Goal: Task Accomplishment & Management: Manage account settings

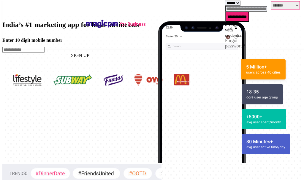
select select "*******"
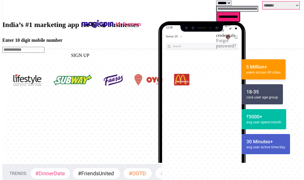
click at [216, 10] on input "tel" at bounding box center [237, 9] width 42 height 6
type input "**********"
click at [216, 19] on input "**********" at bounding box center [228, 17] width 24 height 10
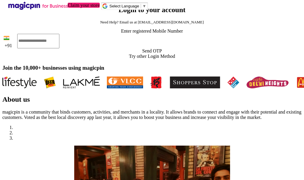
click at [183, 54] on div "Send OTP" at bounding box center [151, 50] width 299 height 5
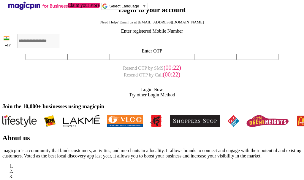
click at [68, 60] on input "text" at bounding box center [47, 57] width 42 height 6
type input "*"
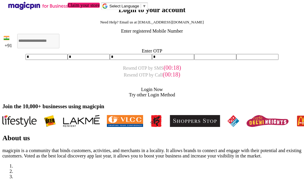
type input "*"
click at [161, 92] on div "Login Now" at bounding box center [151, 89] width 299 height 5
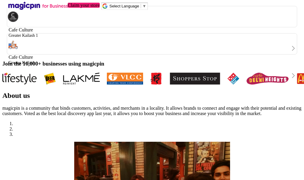
click at [174, 38] on div "Cafe Culture Greater Kailash 1" at bounding box center [152, 32] width 290 height 11
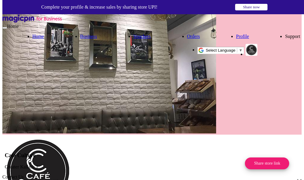
scroll to position [0, 239]
click at [97, 34] on link "Business" at bounding box center [88, 36] width 17 height 5
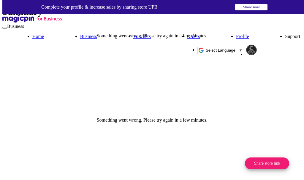
scroll to position [71, 196]
click at [133, 34] on link "Vouchers" at bounding box center [142, 36] width 18 height 5
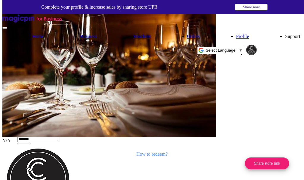
scroll to position [5, 0]
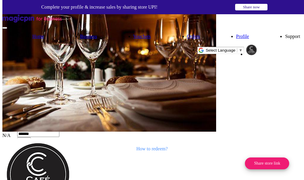
drag, startPoint x: 268, startPoint y: 83, endPoint x: 245, endPoint y: 83, distance: 23.5
click at [31, 138] on input "******" at bounding box center [24, 141] width 14 height 6
click at [187, 34] on link "Orders" at bounding box center [193, 36] width 13 height 5
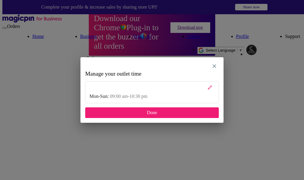
click at [206, 88] on div at bounding box center [152, 88] width 133 height 12
click at [211, 87] on img at bounding box center [210, 88] width 4 height 4
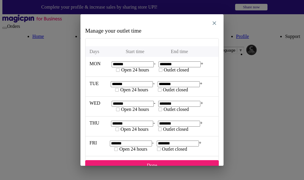
click at [140, 64] on input "*******" at bounding box center [133, 65] width 42 height 6
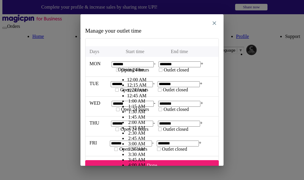
scroll to position [473, 0]
type input "*******"
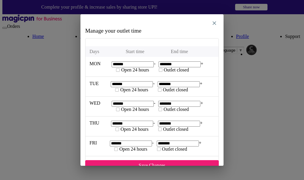
click at [176, 63] on input "********" at bounding box center [180, 65] width 42 height 6
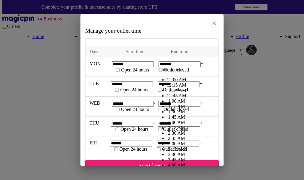
scroll to position [4, 0]
click at [167, 93] on li "12:30 AM" at bounding box center [176, 90] width 19 height 5
type input "********"
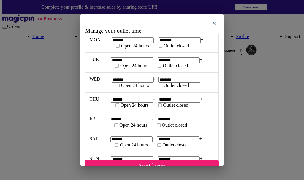
scroll to position [42, 0]
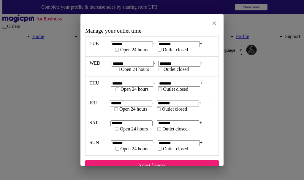
click at [174, 160] on div "Save Changes" at bounding box center [152, 165] width 134 height 11
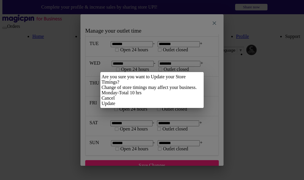
click at [198, 106] on div "Update" at bounding box center [152, 103] width 101 height 5
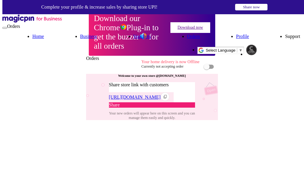
click at [44, 34] on link "Home" at bounding box center [38, 36] width 12 height 5
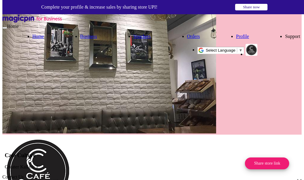
click at [97, 34] on link "Business" at bounding box center [88, 36] width 17 height 5
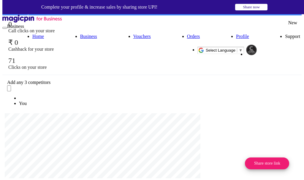
scroll to position [260, 0]
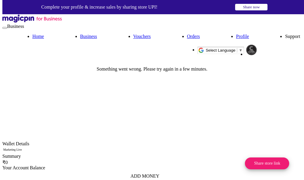
scroll to position [0, 0]
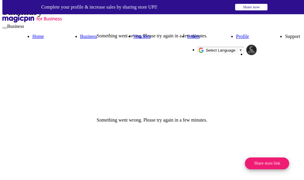
click at [187, 34] on link "Orders" at bounding box center [193, 36] width 13 height 5
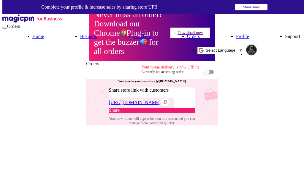
click at [258, 44] on img "button" at bounding box center [252, 50] width 12 height 12
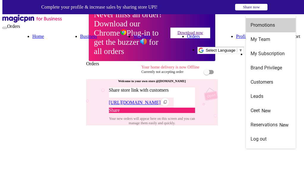
click at [271, 29] on div "Promotions" at bounding box center [271, 25] width 40 height 14
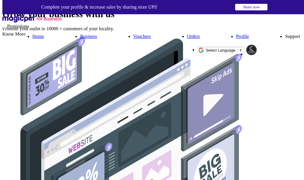
click at [258, 44] on img "button" at bounding box center [252, 50] width 12 height 12
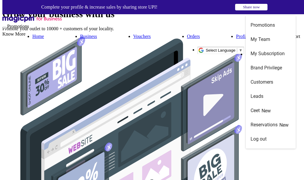
click at [24, 23] on img at bounding box center [31, 18] width 59 height 8
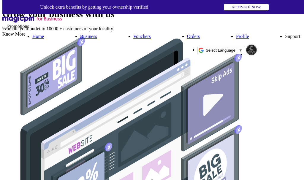
click at [258, 44] on img "button" at bounding box center [252, 50] width 12 height 12
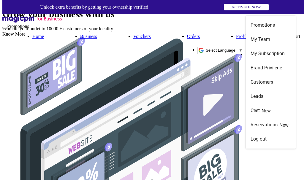
click at [80, 37] on div "Grow your business with us Promote your outlet to 10000 + customers of your loc…" at bounding box center [151, 19] width 299 height 34
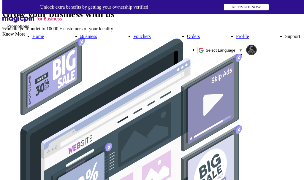
click at [29, 23] on img at bounding box center [31, 18] width 59 height 8
click at [97, 34] on link "Business" at bounding box center [88, 36] width 17 height 5
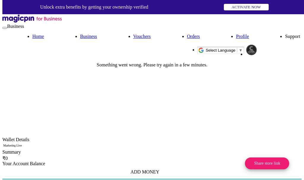
scroll to position [52, 0]
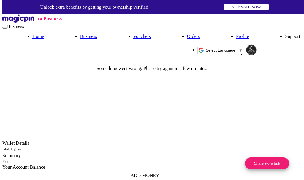
click at [236, 34] on link "Profile" at bounding box center [242, 36] width 13 height 5
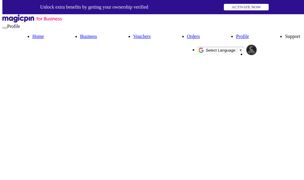
click at [187, 34] on link "Orders" at bounding box center [193, 36] width 13 height 5
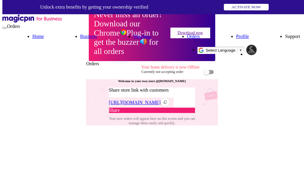
click at [133, 34] on link "Vouchers" at bounding box center [142, 36] width 18 height 5
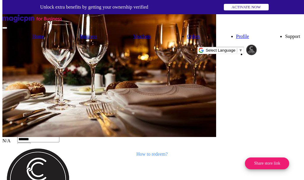
click at [187, 34] on link "Orders" at bounding box center [193, 36] width 13 height 5
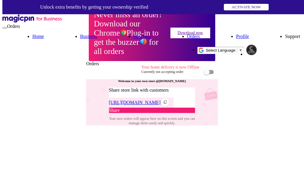
click at [177, 70] on div "Your home delivery is now Offline" at bounding box center [170, 67] width 58 height 5
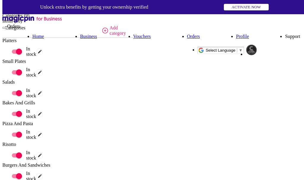
click at [83, 43] on div "Platters" at bounding box center [42, 40] width 81 height 5
drag, startPoint x: 148, startPoint y: 71, endPoint x: 155, endPoint y: 69, distance: 6.8
click at [137, 59] on div "Platters In stock" at bounding box center [69, 48] width 135 height 21
click at [50, 59] on div "In stock" at bounding box center [25, 52] width 47 height 14
click at [4, 52] on span at bounding box center [4, 52] width 0 height 0
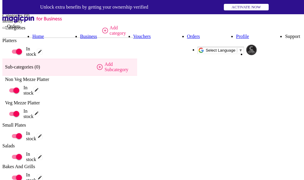
scroll to position [30, 0]
click at [4, 136] on span at bounding box center [4, 136] width 0 height 0
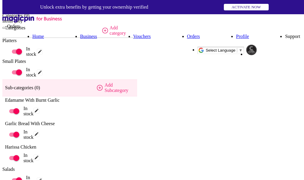
scroll to position [59, 0]
click at [4, 180] on span at bounding box center [4, 181] width 0 height 0
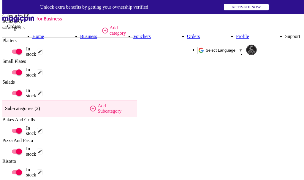
scroll to position [45, 0]
click at [50, 145] on div "In stock" at bounding box center [25, 152] width 47 height 14
click at [12, 24] on div "Menu Overview Categories (9) Items (50)" at bounding box center [31, 16] width 59 height 16
click at [44, 34] on link "Home" at bounding box center [38, 36] width 12 height 5
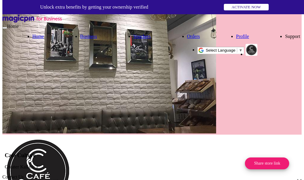
scroll to position [0, 133]
click at [97, 34] on link "Business" at bounding box center [88, 36] width 17 height 5
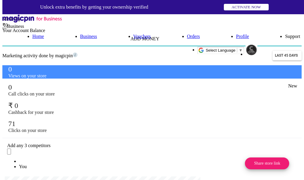
scroll to position [260, 0]
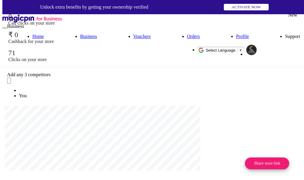
click at [187, 34] on link "Orders" at bounding box center [193, 36] width 13 height 5
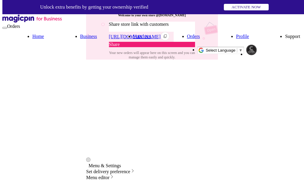
click at [236, 34] on link "Profile" at bounding box center [242, 36] width 13 height 5
